Goal: Task Accomplishment & Management: Complete application form

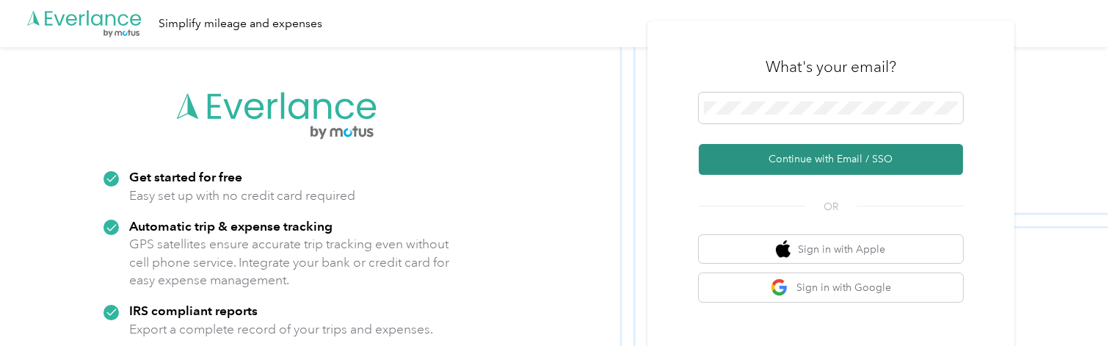
click at [785, 161] on button "Continue with Email / SSO" at bounding box center [831, 159] width 264 height 31
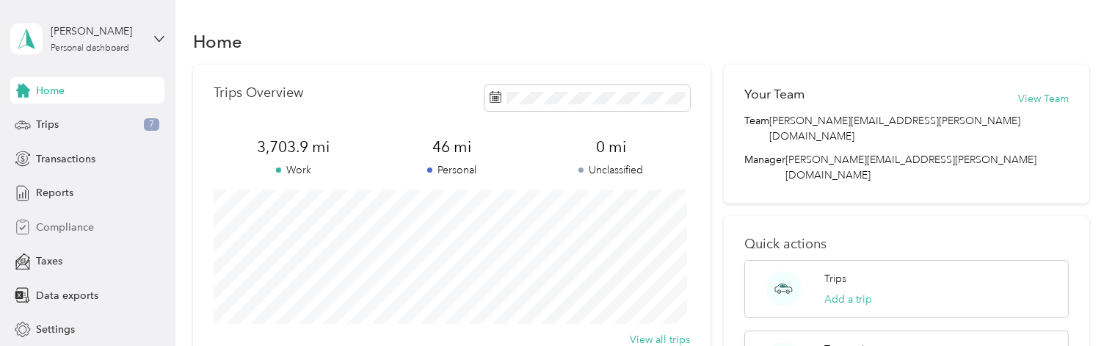
click at [89, 225] on div "Compliance" at bounding box center [87, 227] width 154 height 26
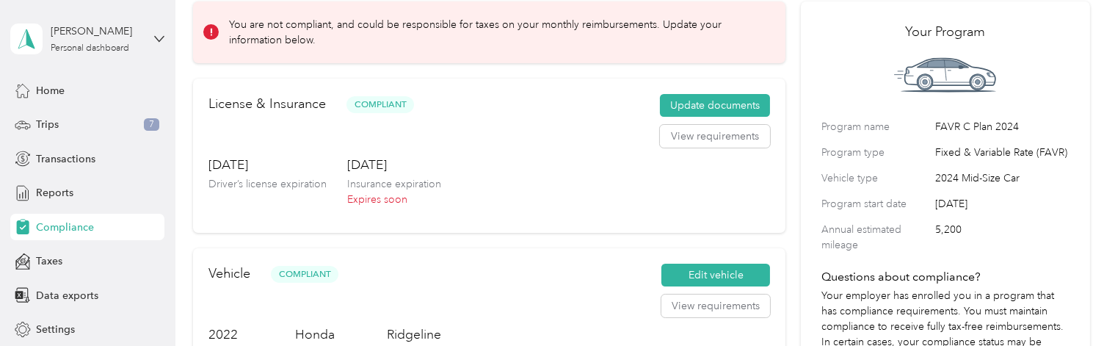
scroll to position [48, 0]
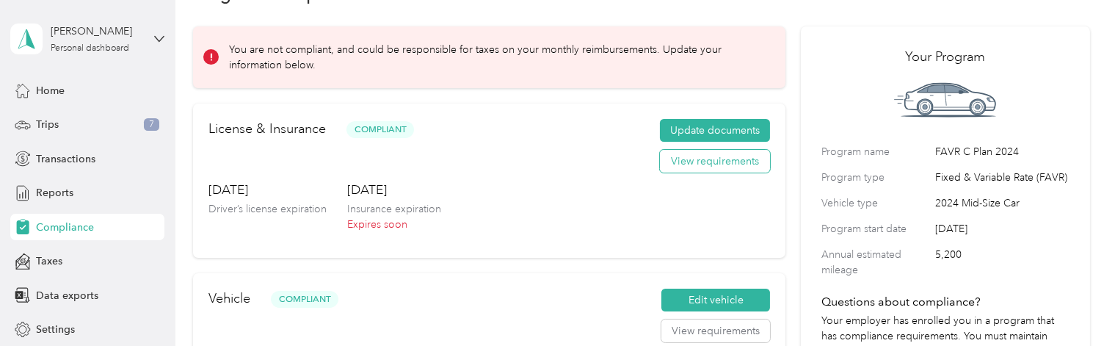
click at [683, 157] on button "View requirements" at bounding box center [715, 161] width 110 height 23
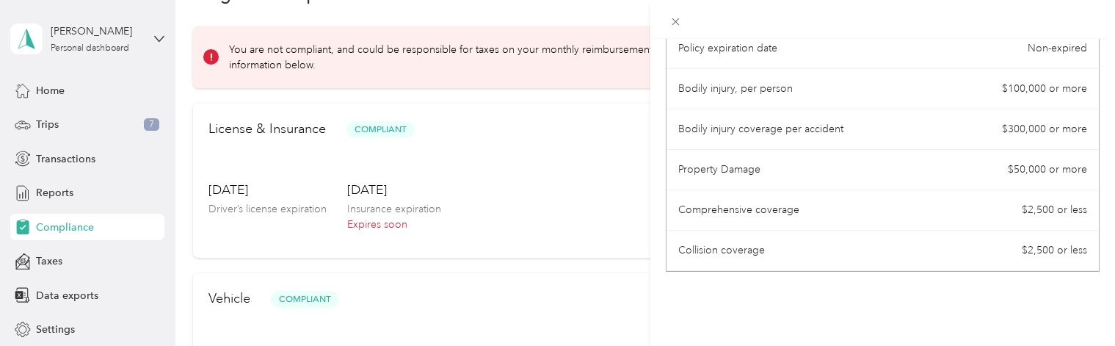
scroll to position [258, 0]
click at [581, 211] on div "License Requirements These requirements are set by your Company. If you have an…" at bounding box center [557, 173] width 1115 height 346
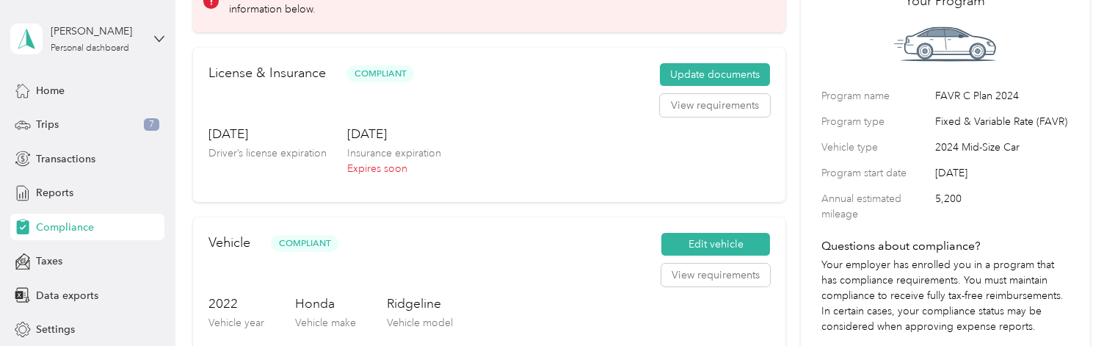
scroll to position [48, 0]
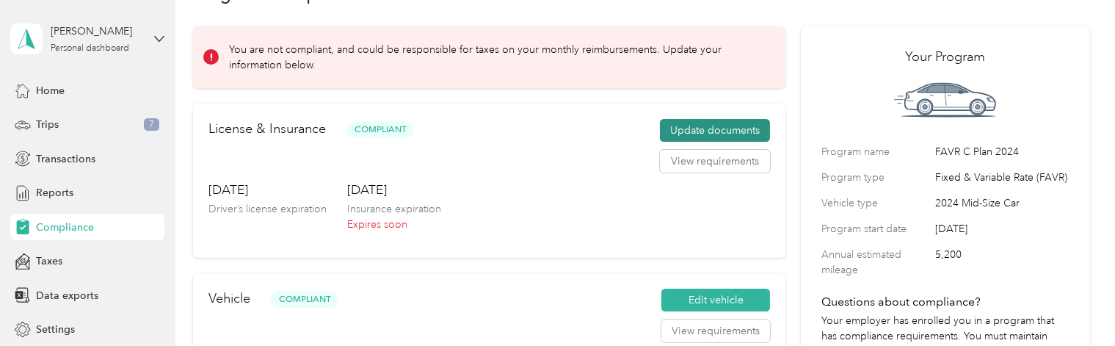
click at [723, 134] on button "Update documents" at bounding box center [715, 130] width 110 height 23
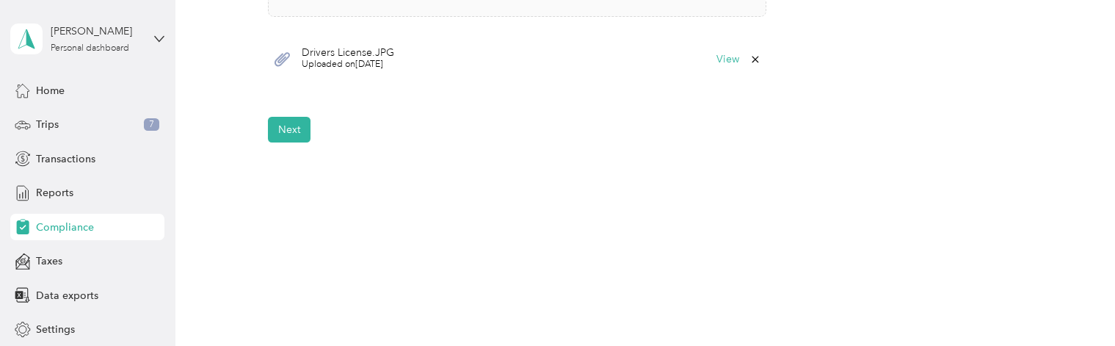
scroll to position [615, 0]
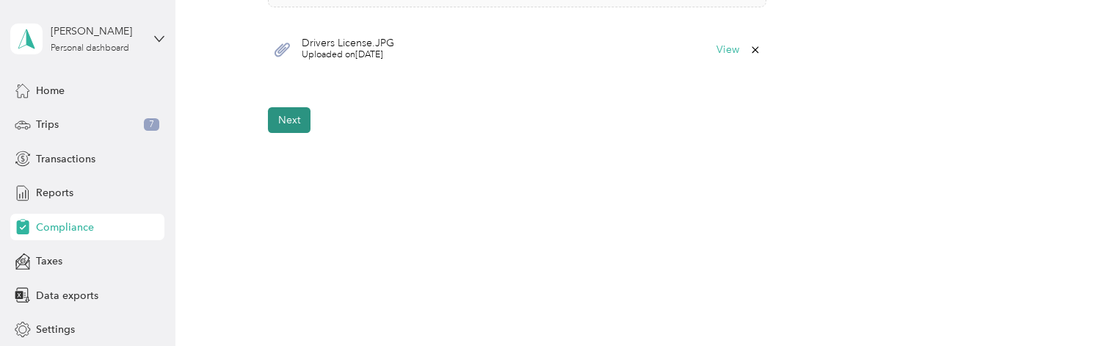
click at [282, 128] on button "Next" at bounding box center [289, 120] width 43 height 26
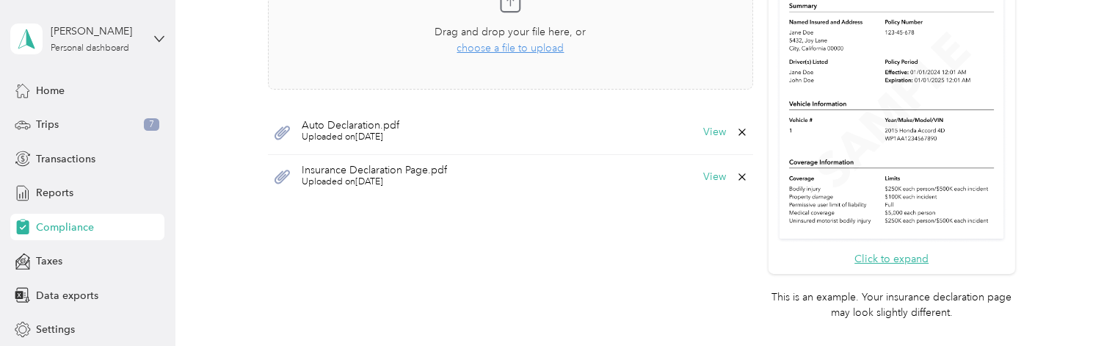
scroll to position [473, 0]
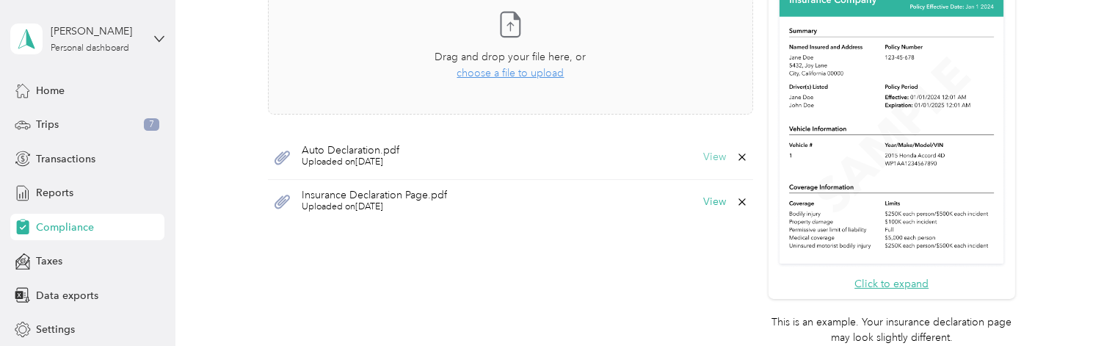
click at [706, 158] on button "View" at bounding box center [714, 157] width 23 height 10
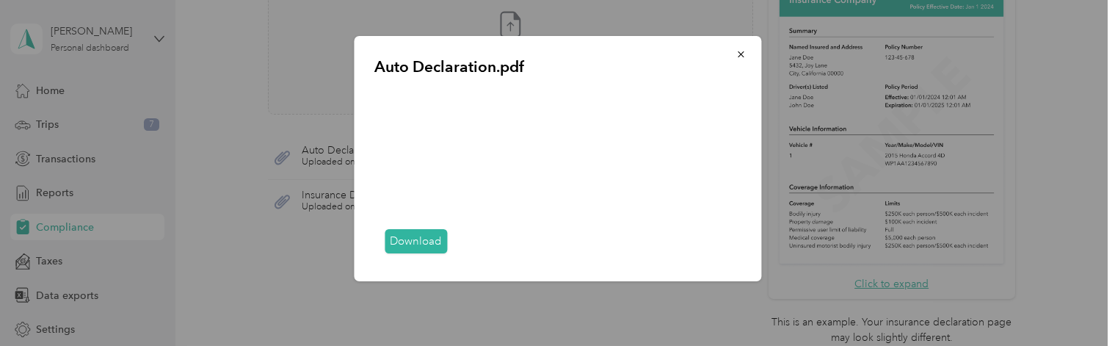
click at [424, 239] on link "Download" at bounding box center [416, 241] width 62 height 24
click at [742, 54] on icon "button" at bounding box center [741, 54] width 10 height 10
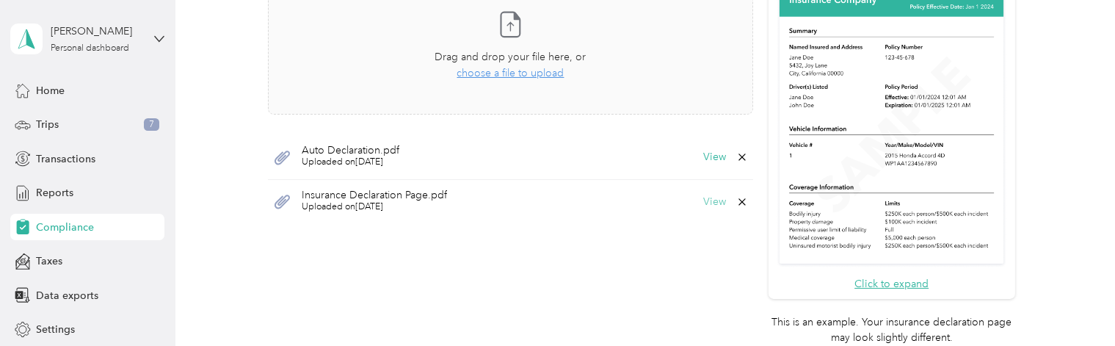
click at [705, 202] on button "View" at bounding box center [714, 202] width 23 height 10
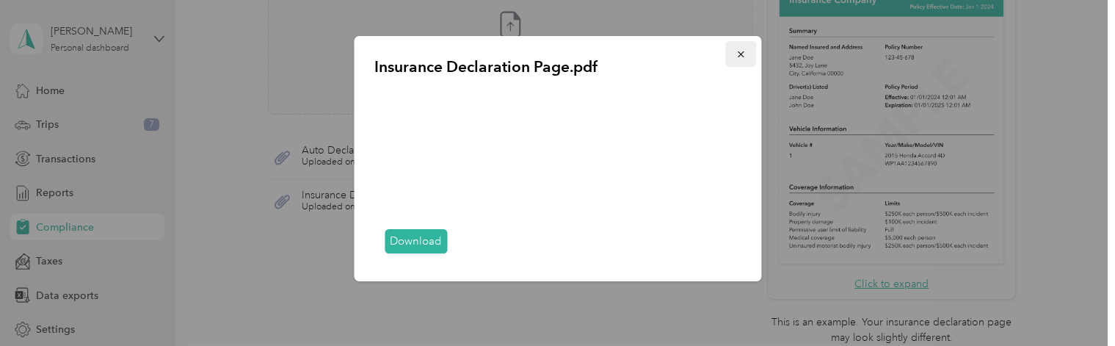
click at [736, 54] on icon "button" at bounding box center [741, 54] width 10 height 10
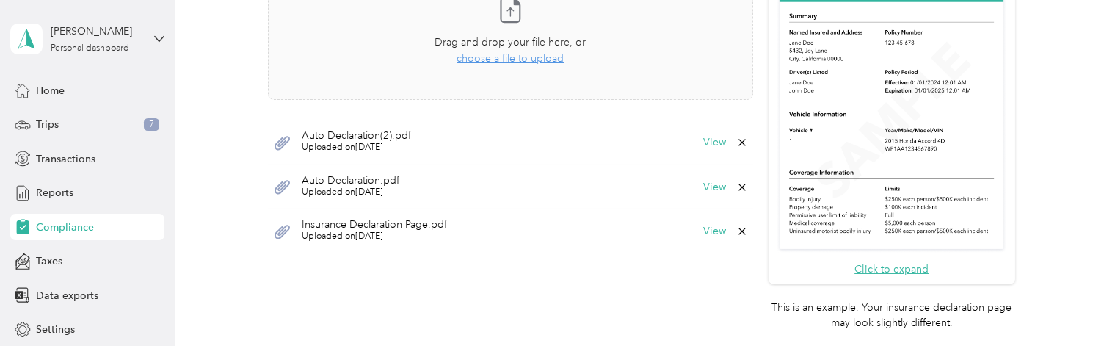
scroll to position [546, 0]
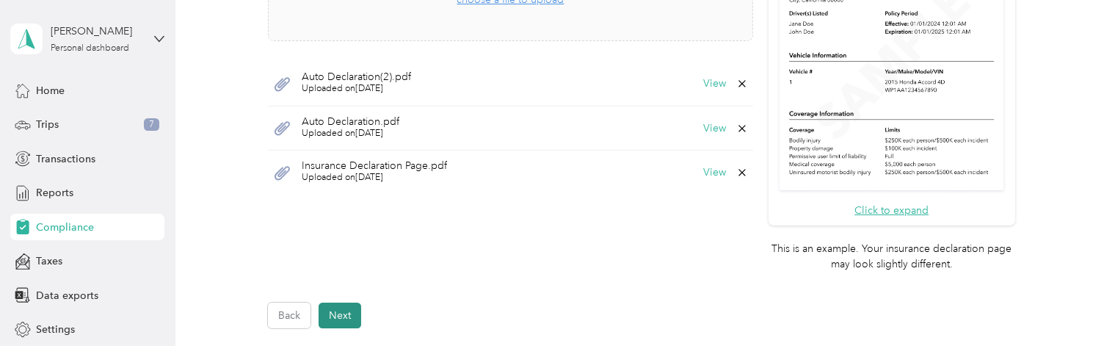
click at [340, 311] on button "Next" at bounding box center [340, 315] width 43 height 26
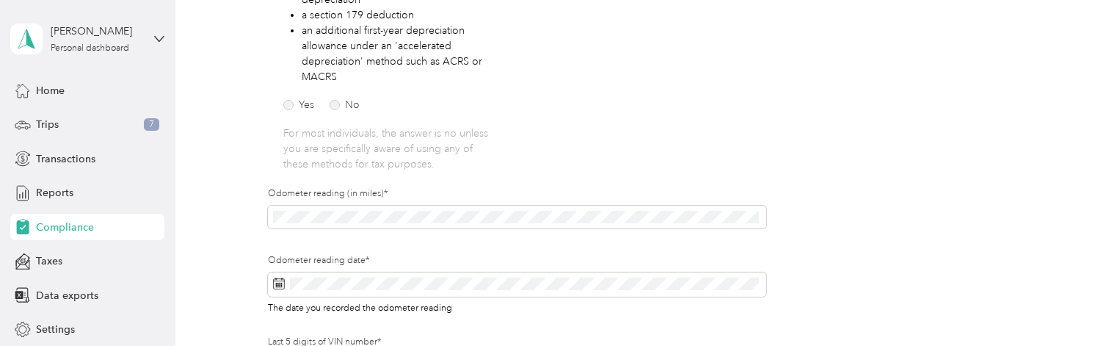
scroll to position [336, 0]
click at [245, 222] on div "Employee details & driver’s license License Insurance declaration Insurance Veh…" at bounding box center [641, 129] width 896 height 642
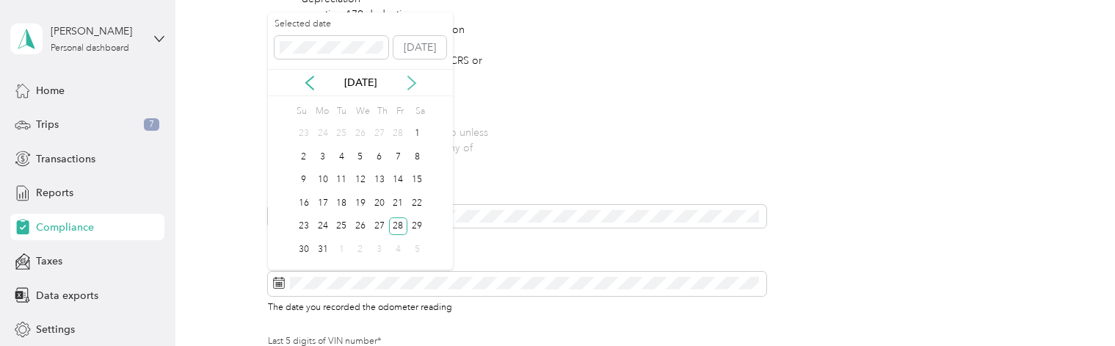
click at [411, 76] on icon at bounding box center [412, 83] width 15 height 15
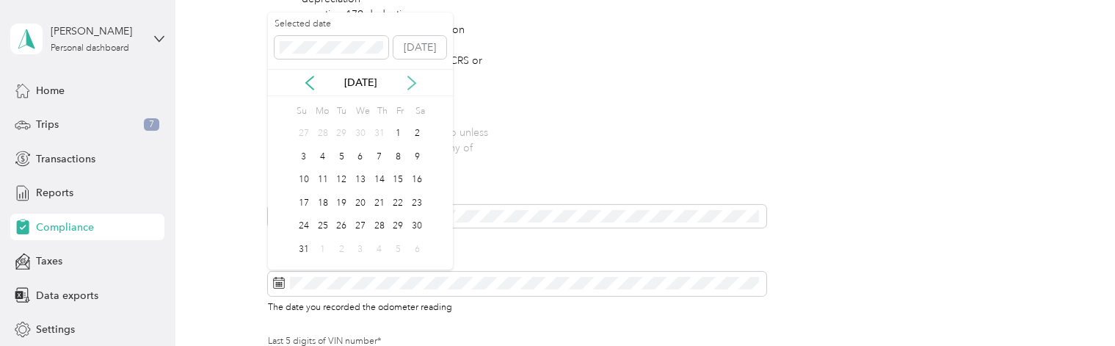
click at [411, 76] on icon at bounding box center [412, 83] width 15 height 15
click at [319, 227] on div "29" at bounding box center [323, 226] width 19 height 18
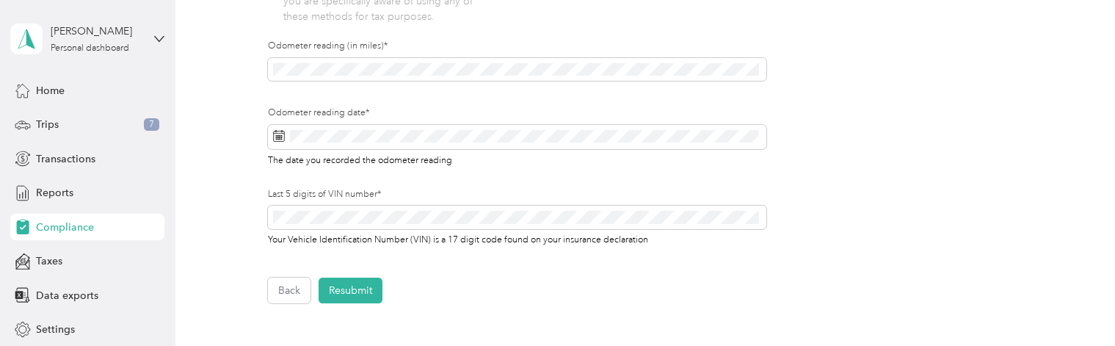
scroll to position [507, 0]
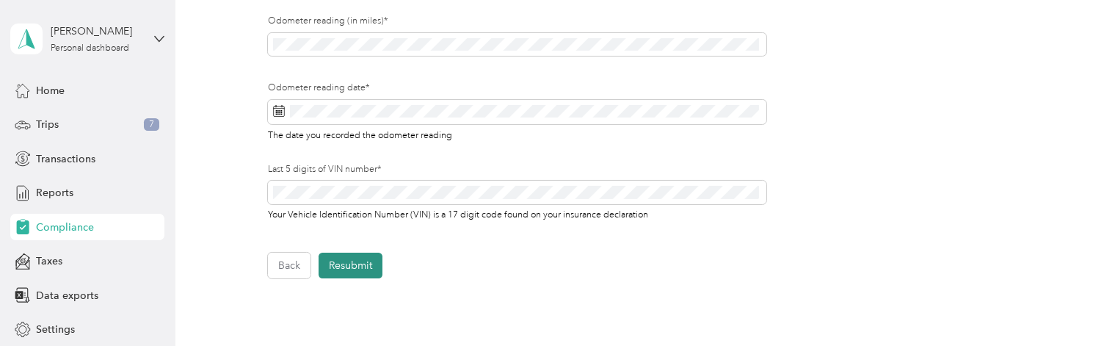
click at [361, 269] on button "Resubmit" at bounding box center [351, 266] width 64 height 26
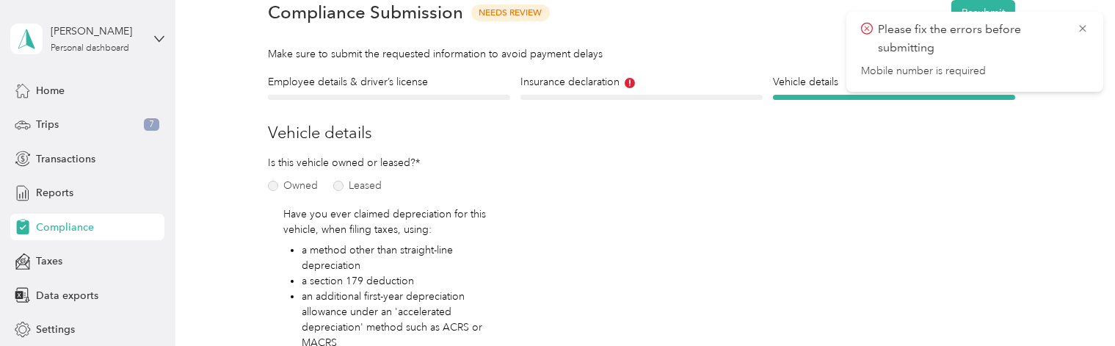
scroll to position [66, 0]
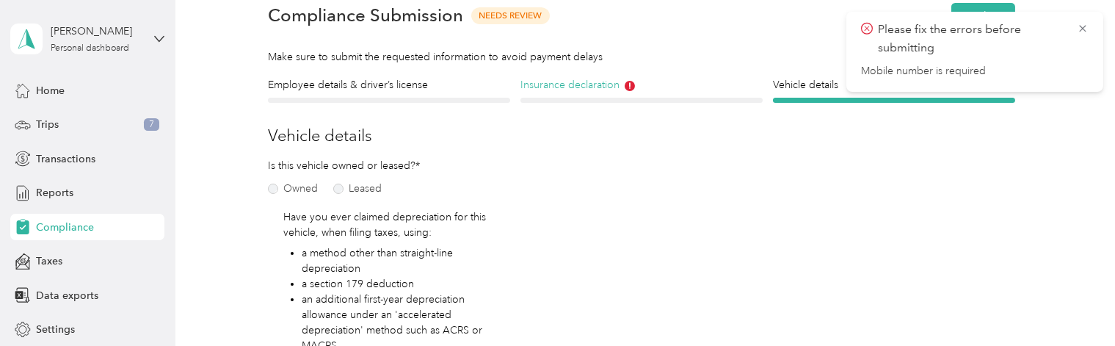
click at [630, 87] on icon at bounding box center [630, 86] width 10 height 10
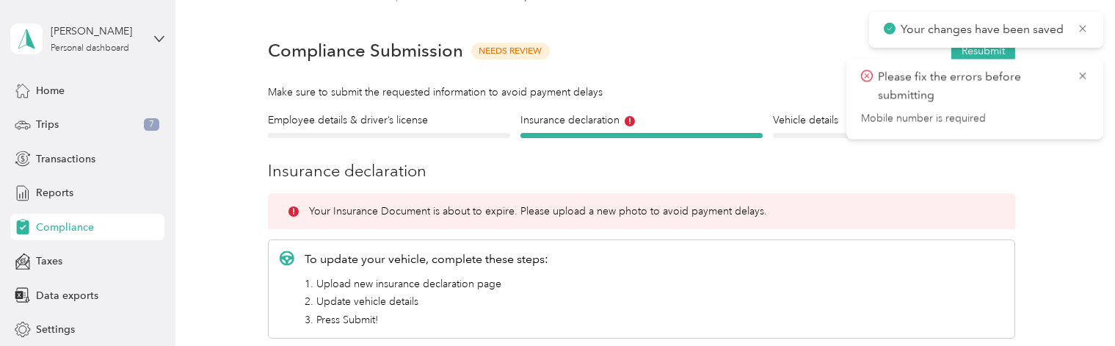
scroll to position [42, 0]
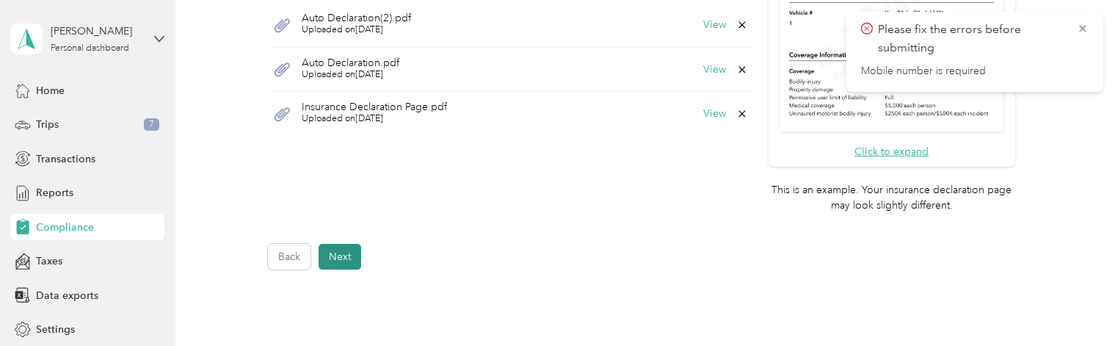
click at [323, 252] on button "Next" at bounding box center [340, 257] width 43 height 26
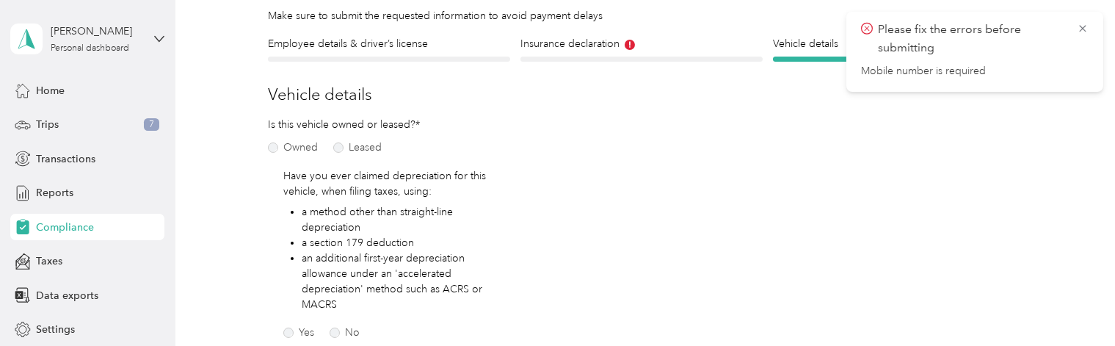
scroll to position [101, 0]
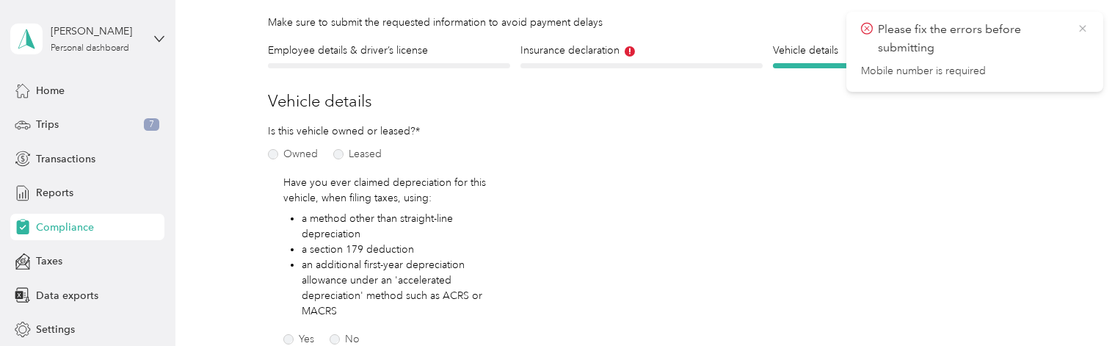
click at [1086, 26] on icon at bounding box center [1083, 28] width 12 height 13
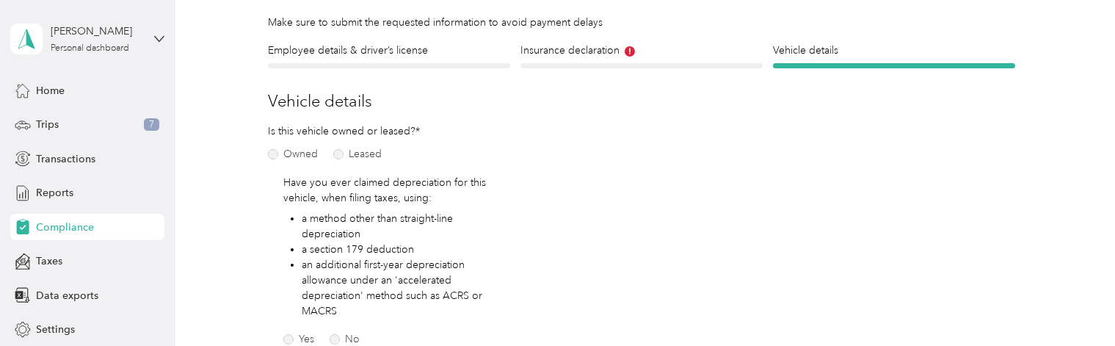
click at [405, 59] on div "Employee details & driver’s license License" at bounding box center [389, 56] width 242 height 26
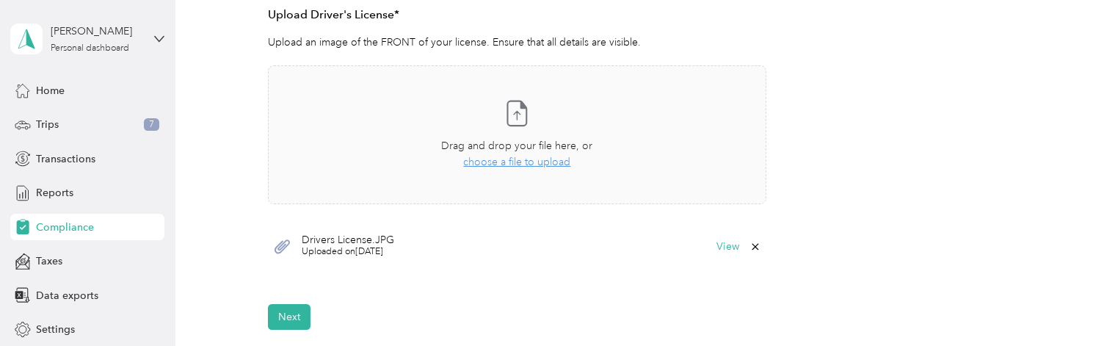
scroll to position [443, 0]
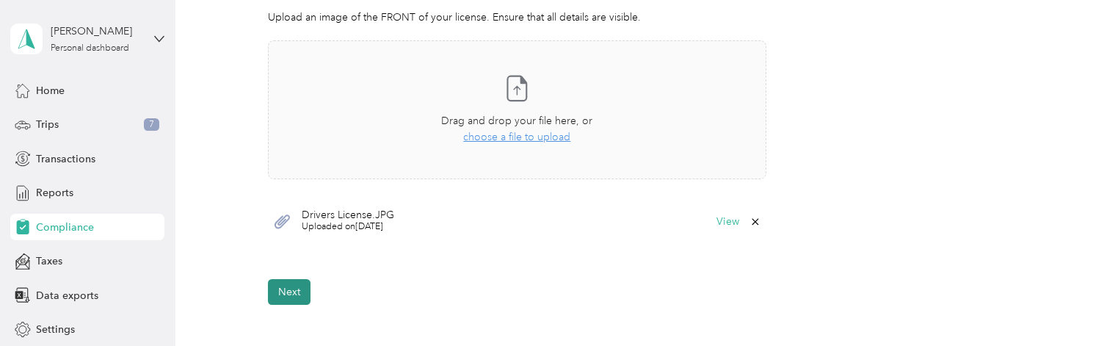
click at [291, 296] on button "Next" at bounding box center [289, 292] width 43 height 26
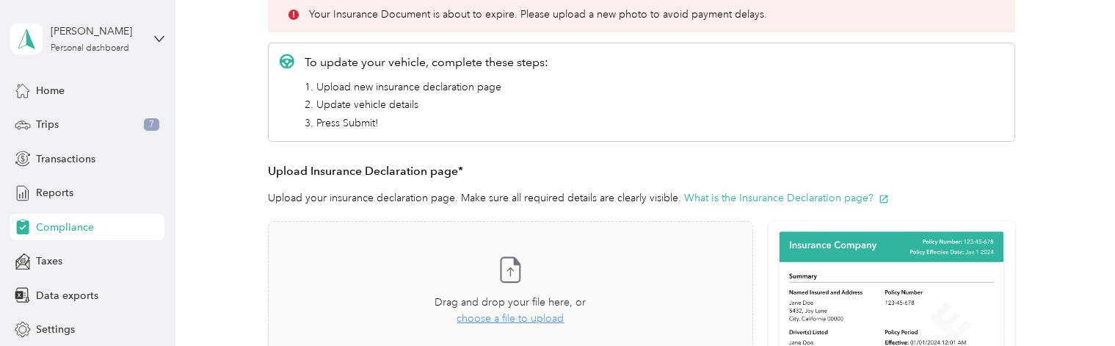
scroll to position [18, 0]
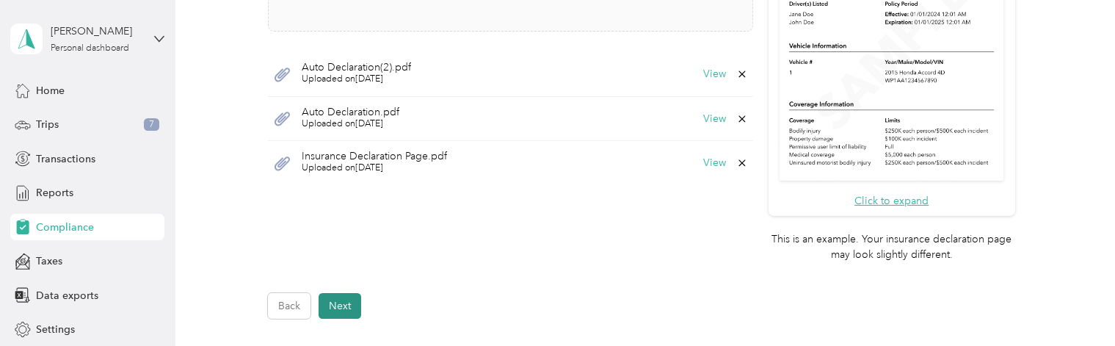
click at [342, 303] on button "Next" at bounding box center [340, 306] width 43 height 26
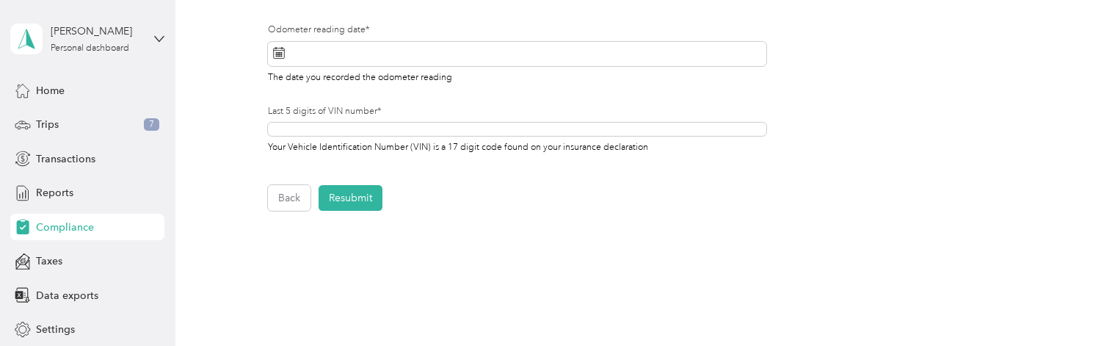
scroll to position [468, 0]
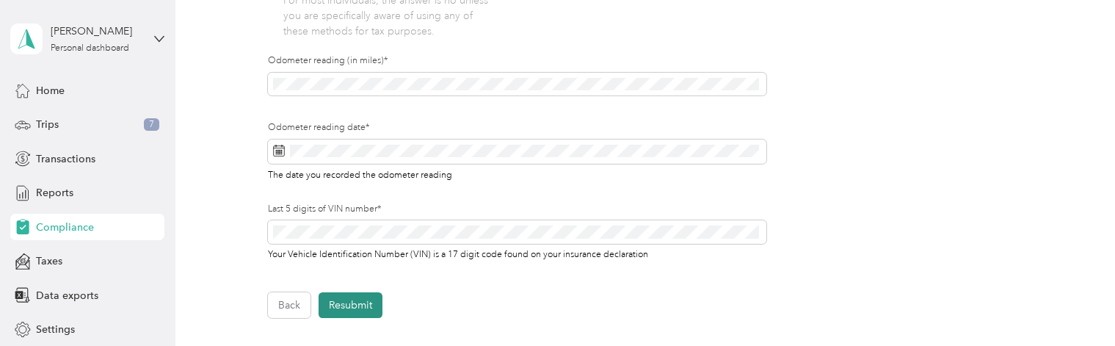
click at [355, 303] on button "Resubmit" at bounding box center [351, 305] width 64 height 26
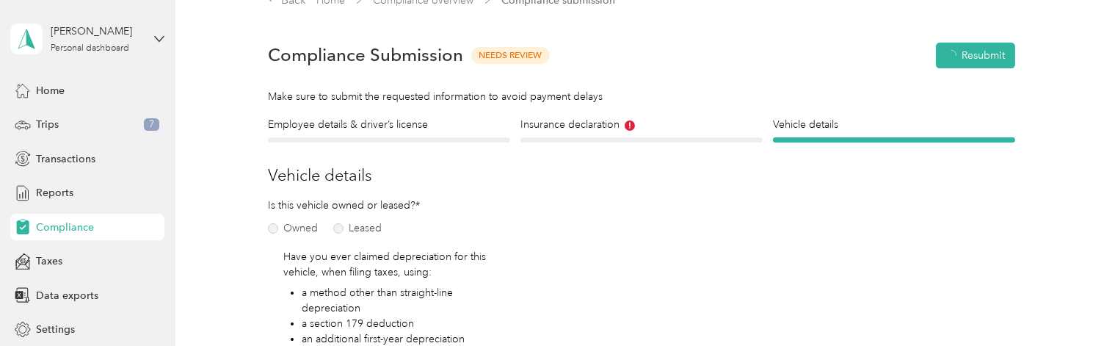
scroll to position [18, 0]
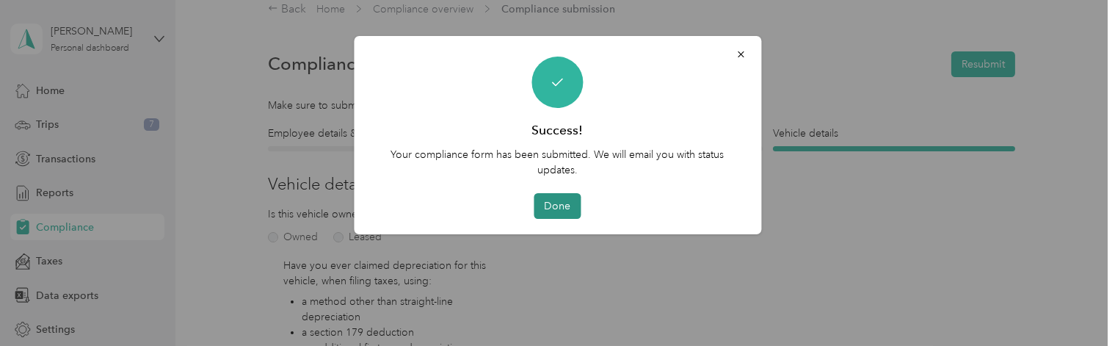
click at [565, 210] on button "Done" at bounding box center [557, 206] width 47 height 26
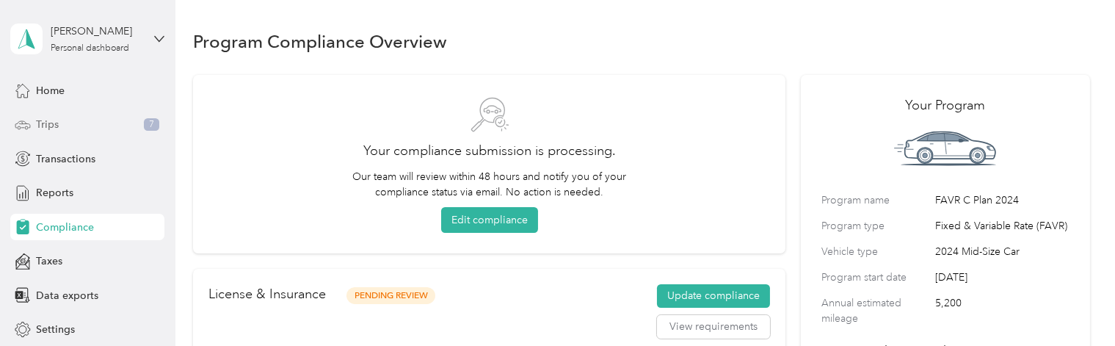
click at [112, 128] on div "Trips 7" at bounding box center [87, 125] width 154 height 26
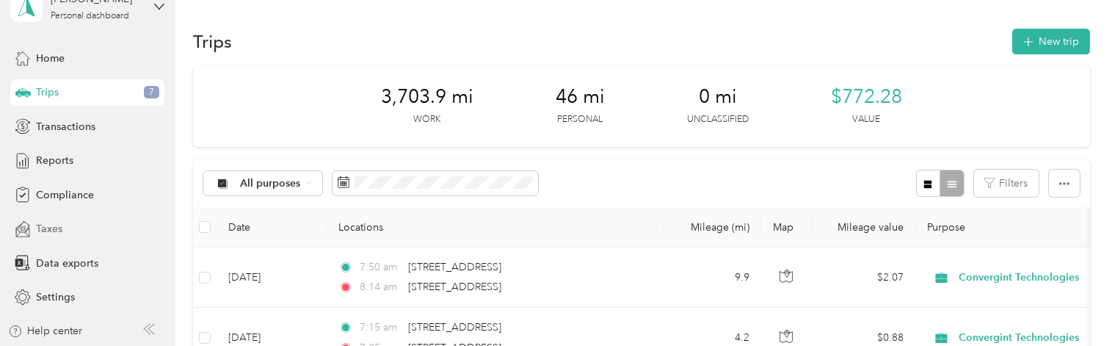
scroll to position [32, 0]
click at [70, 225] on div "Taxes" at bounding box center [87, 229] width 154 height 26
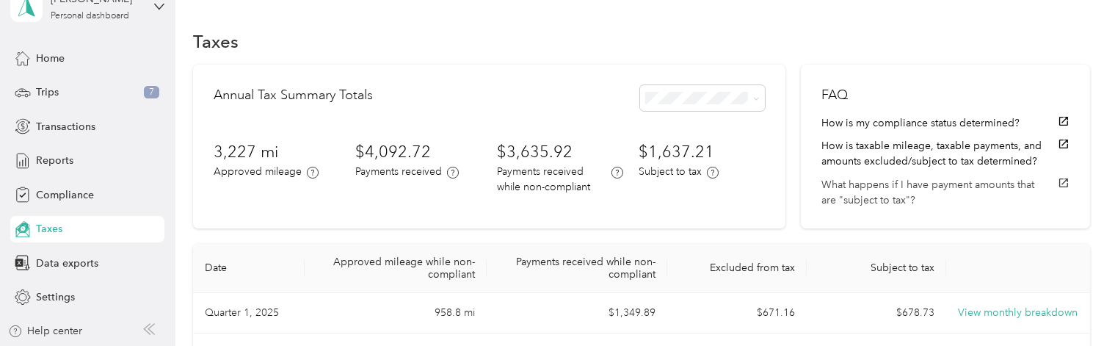
click at [871, 192] on button "What happens if I have payment amounts that are "subject to tax"?" at bounding box center [945, 192] width 247 height 31
